Goal: Navigation & Orientation: Find specific page/section

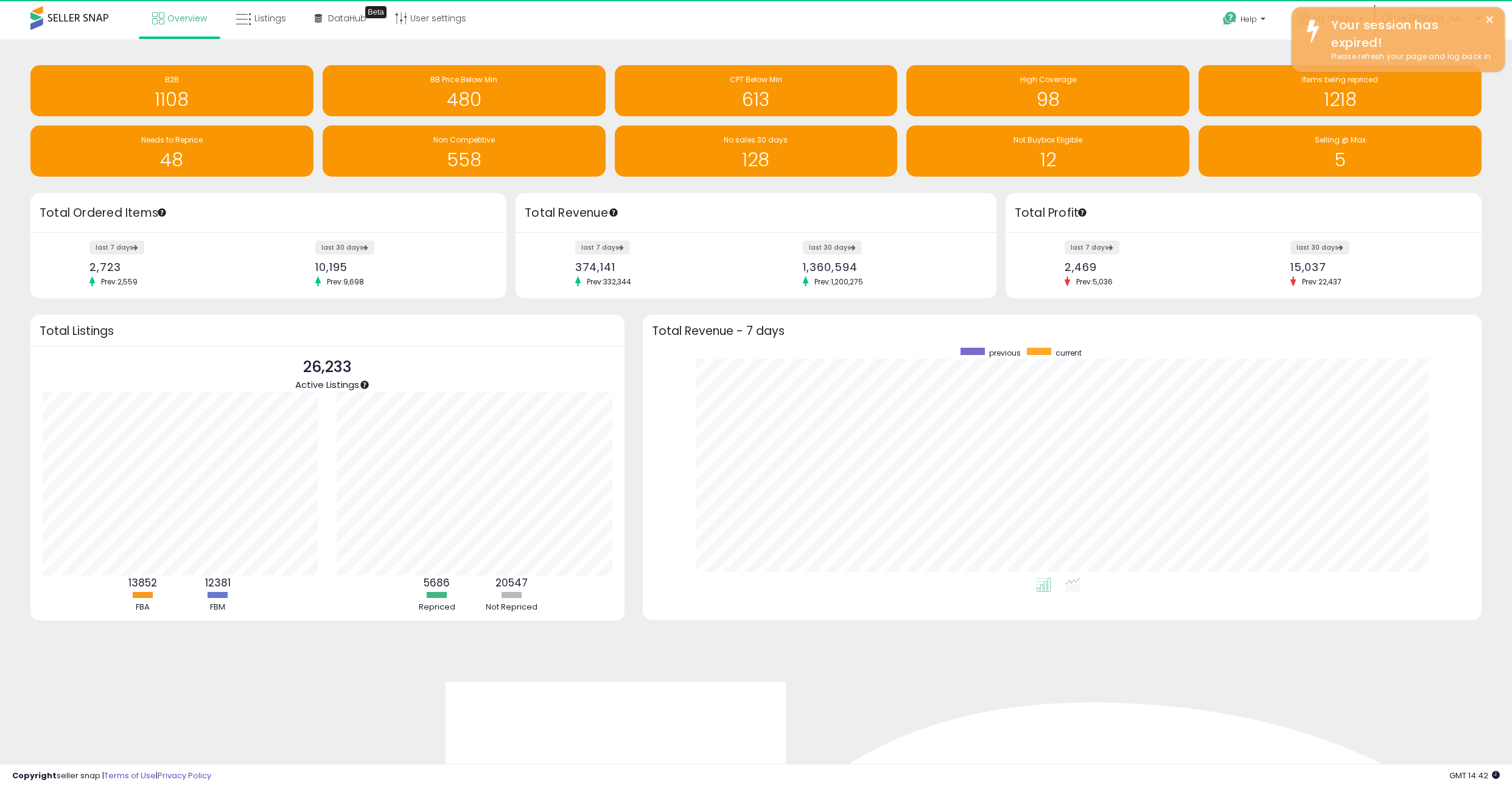
scroll to position [230, 814]
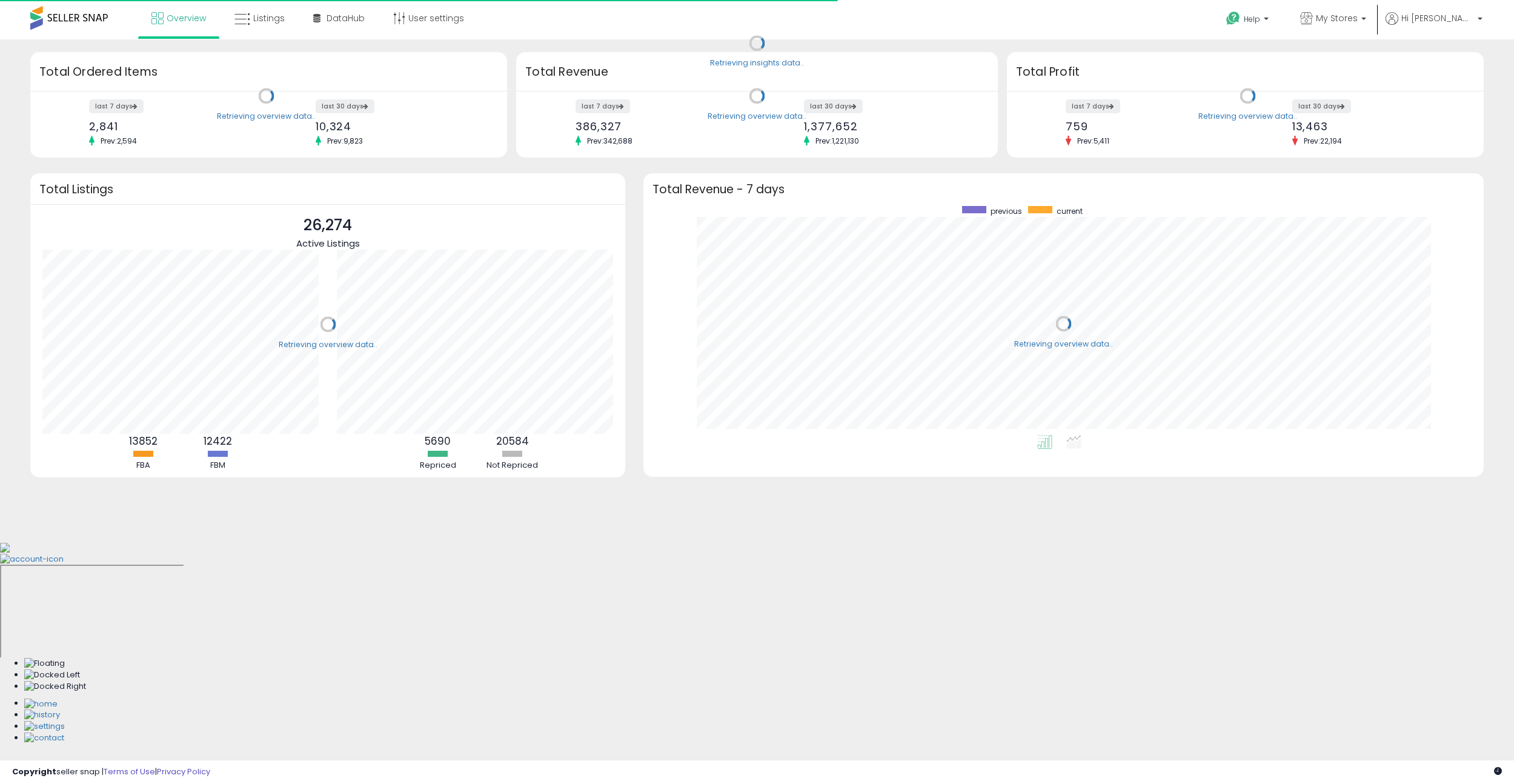
scroll to position [229, 816]
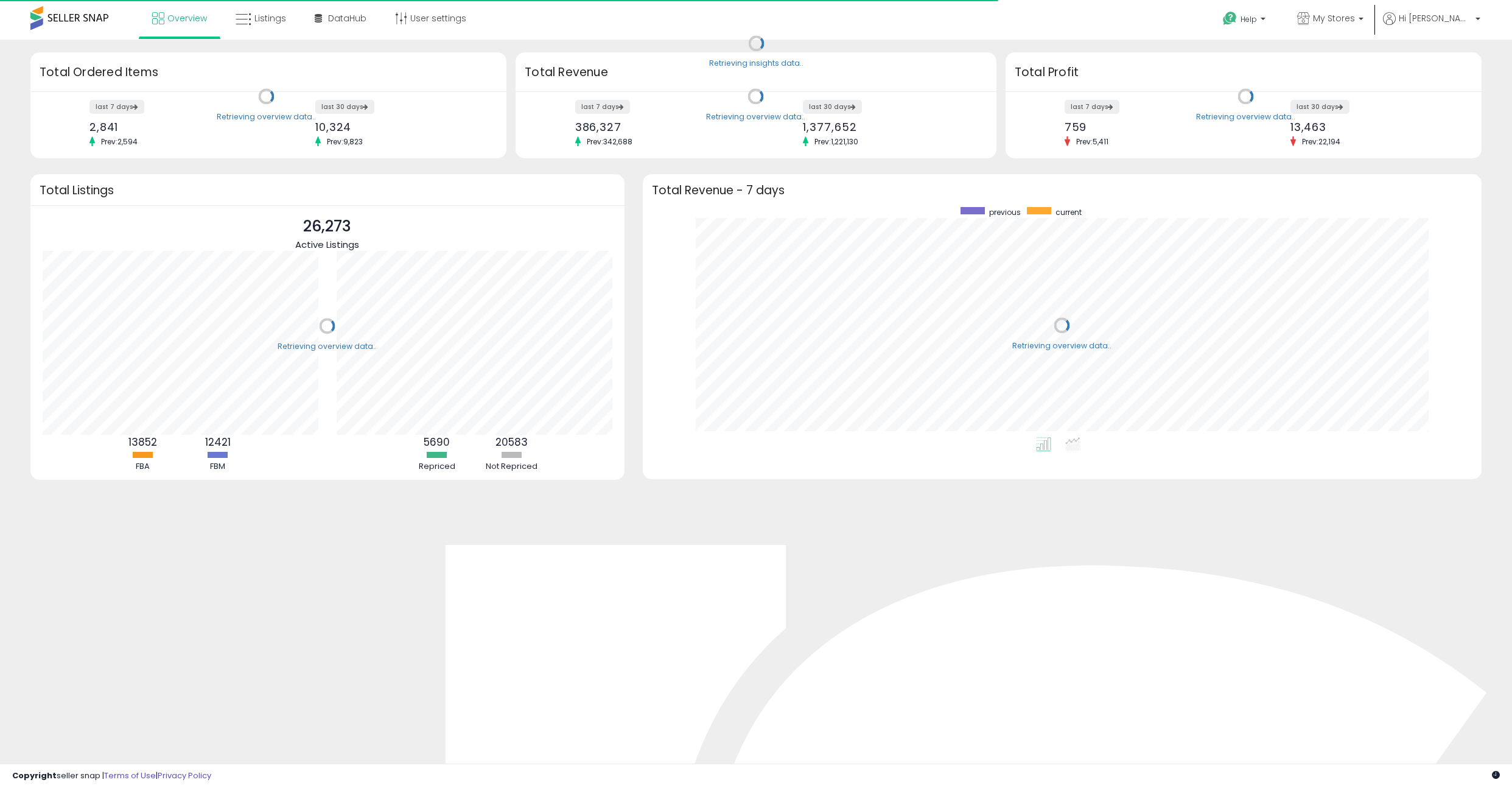
scroll to position [230, 814]
